Goal: Browse casually: Explore the website without a specific task or goal

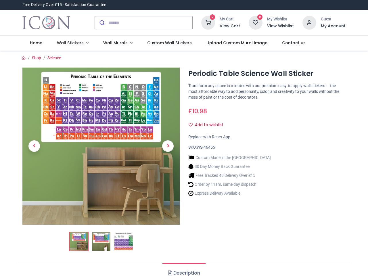
click at [184, 138] on div "Replace with React App." at bounding box center [267, 139] width 166 height 10
click at [144, 23] on input "search" at bounding box center [150, 22] width 84 height 13
click at [151, 23] on input "search" at bounding box center [150, 22] width 84 height 13
click at [231, 26] on h6 "View Cart" at bounding box center [230, 26] width 20 height 6
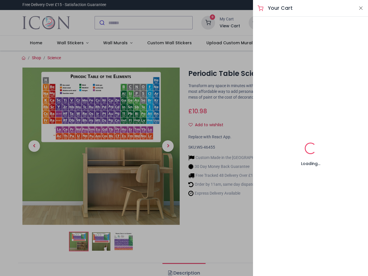
click at [310, 22] on div at bounding box center [184, 138] width 368 height 276
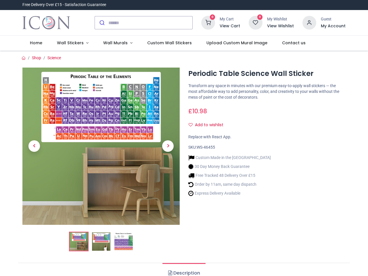
click at [333, 26] on h6 "My Account" at bounding box center [333, 26] width 25 height 6
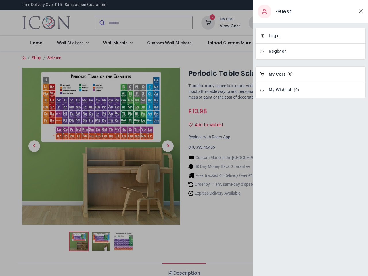
click at [71, 43] on div at bounding box center [184, 138] width 368 height 276
click at [115, 43] on span "Wall Murals" at bounding box center [115, 43] width 24 height 6
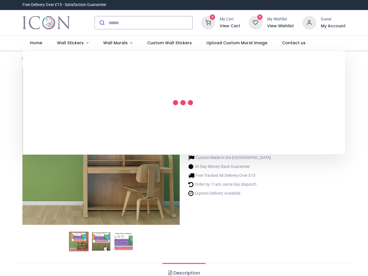
click at [184, 163] on div at bounding box center [101, 162] width 166 height 188
